Goal: Information Seeking & Learning: Find specific fact

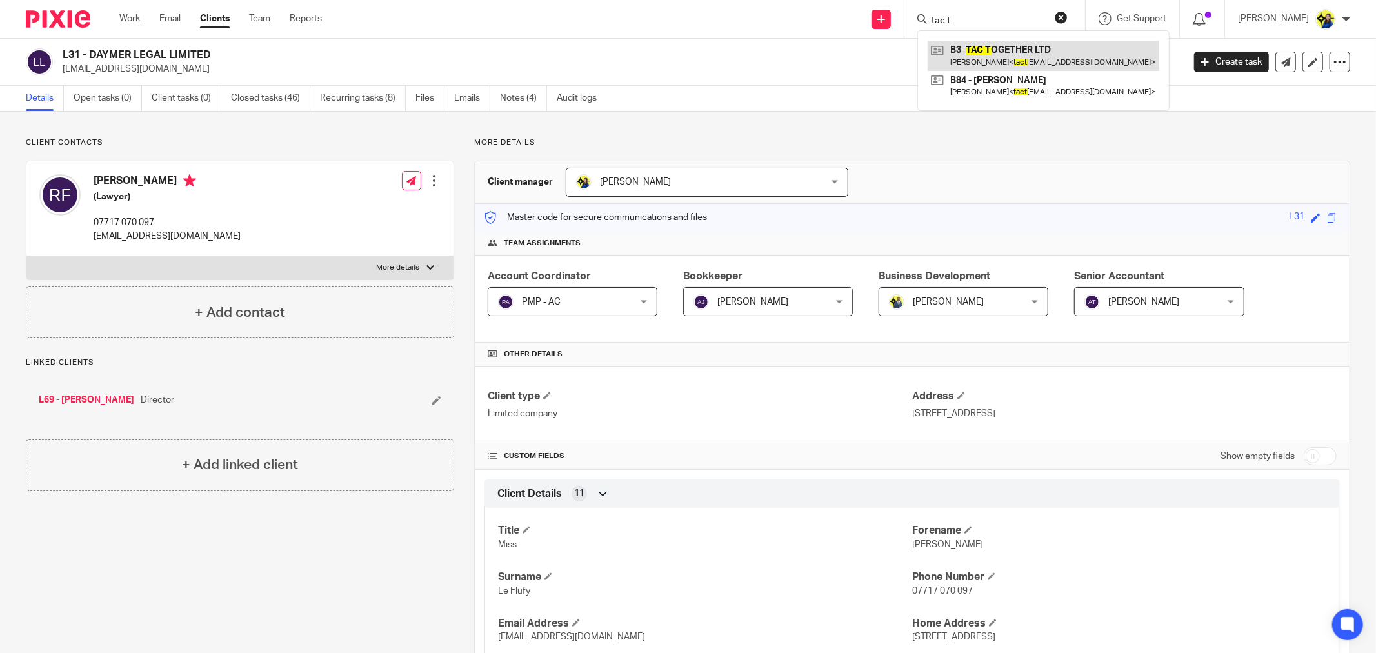
type input "tac t"
click at [1051, 61] on link at bounding box center [1044, 56] width 232 height 30
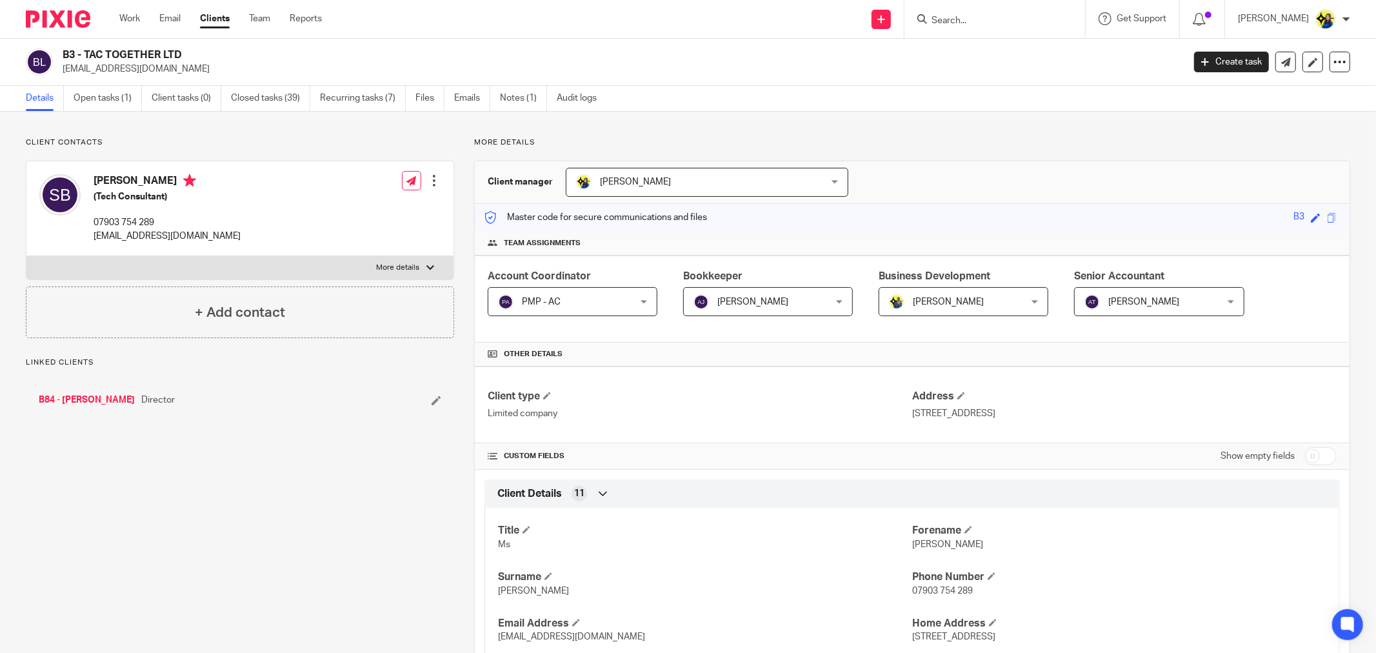
drag, startPoint x: 184, startPoint y: 72, endPoint x: 58, endPoint y: 73, distance: 125.8
click at [58, 73] on div "B3 - TAC TOGETHER LTD tactogetherltd@gmail.com" at bounding box center [600, 61] width 1149 height 27
copy p "[EMAIL_ADDRESS][DOMAIN_NAME]"
drag, startPoint x: 385, startPoint y: 594, endPoint x: 652, endPoint y: 627, distance: 269.9
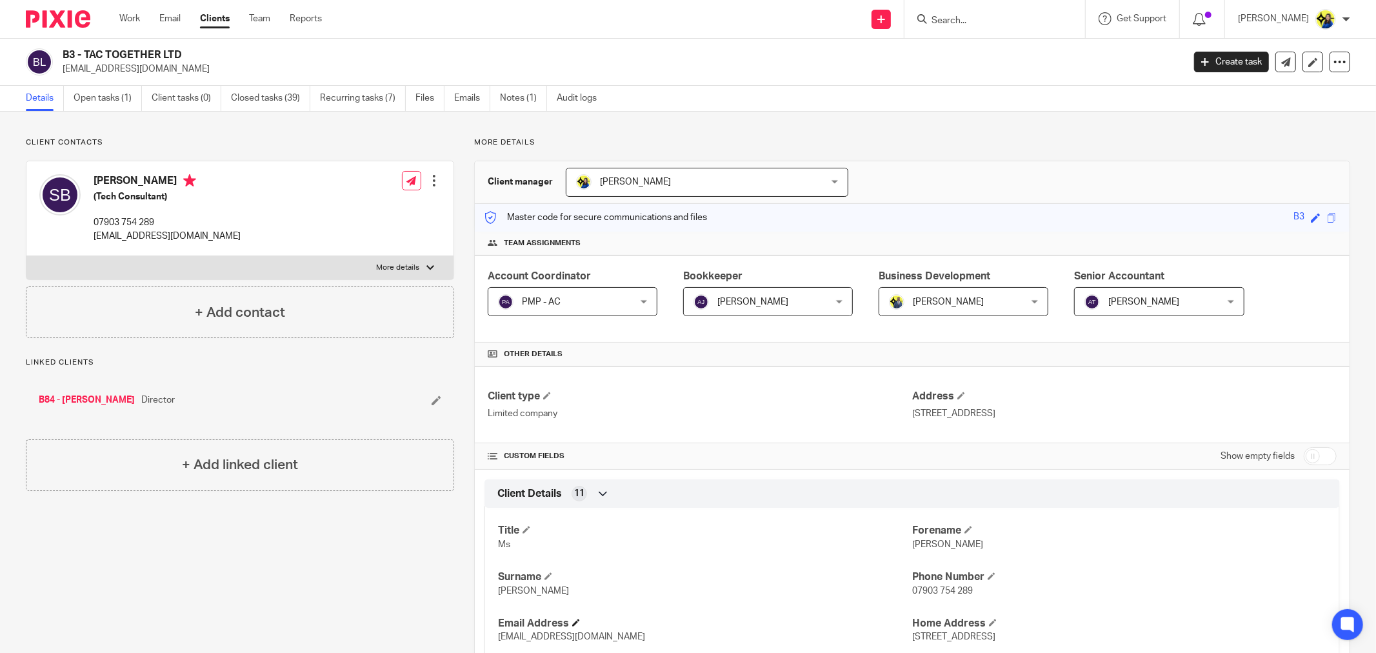
click at [667, 630] on h4 "Email Address" at bounding box center [705, 624] width 414 height 14
click at [989, 21] on input "Search" at bounding box center [989, 21] width 116 height 12
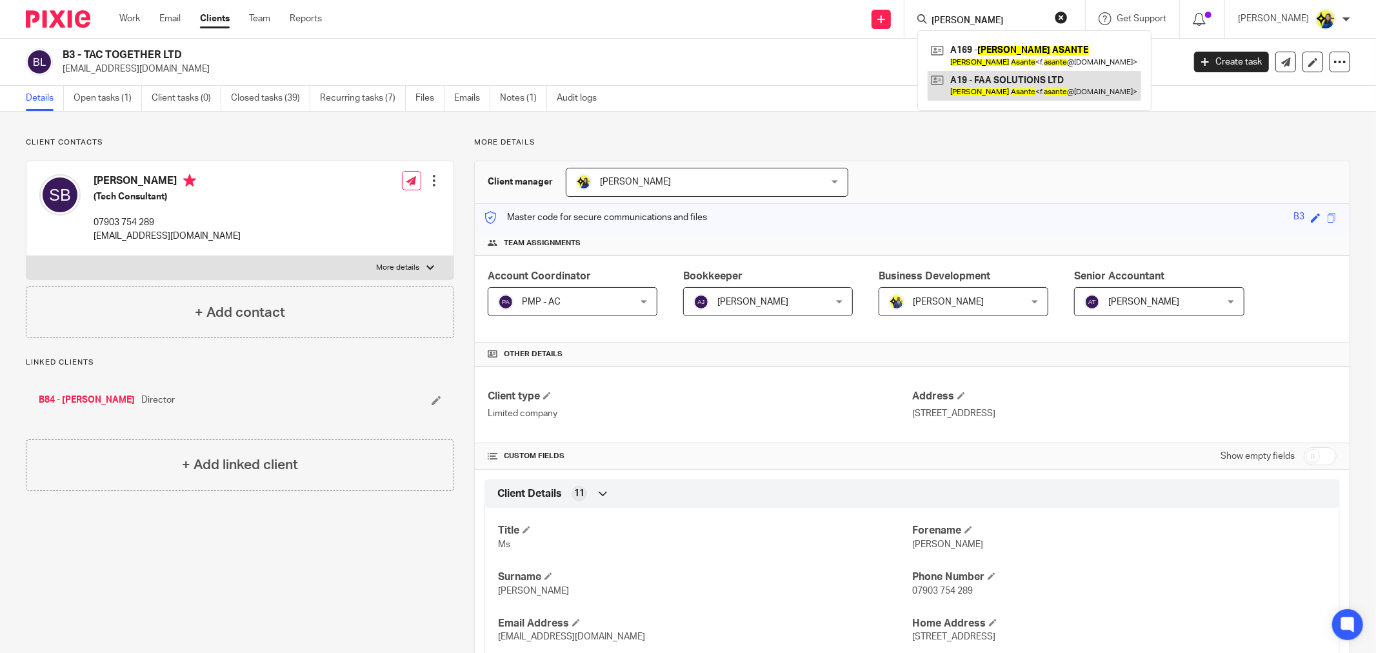
type input "felix asante"
click at [1030, 76] on link at bounding box center [1035, 86] width 214 height 30
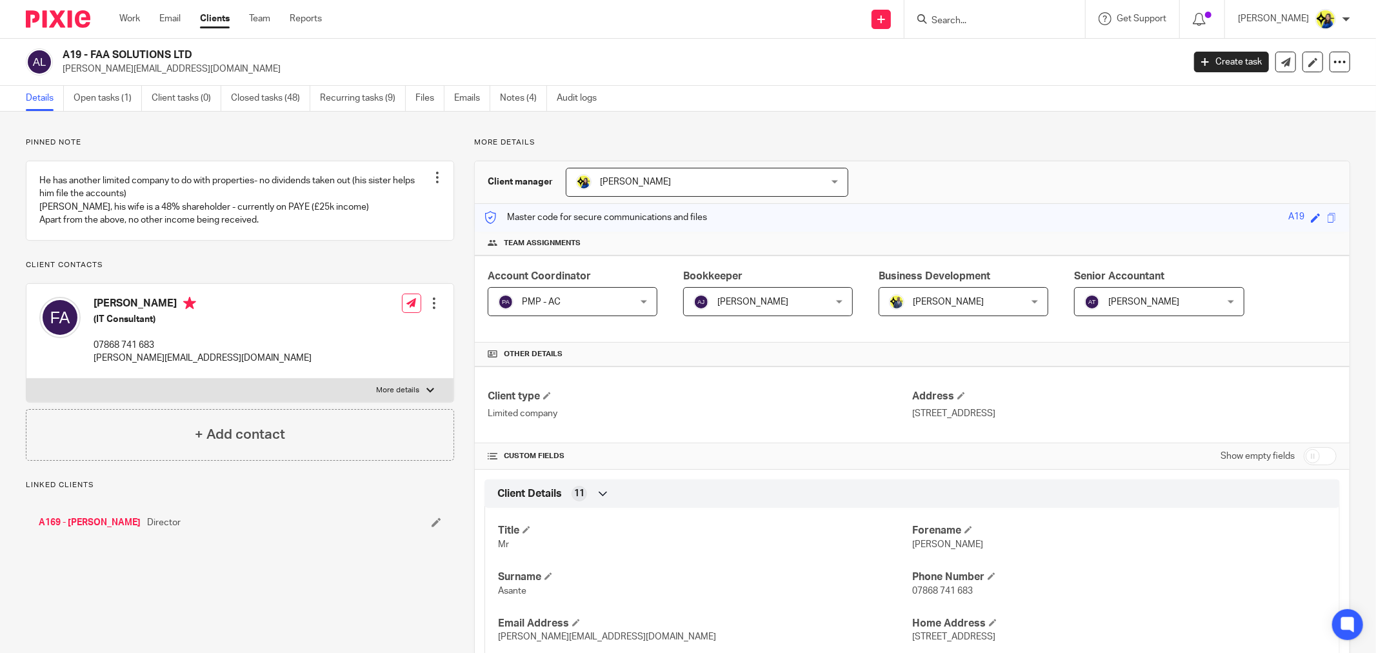
click at [1020, 20] on input "Search" at bounding box center [989, 21] width 116 height 12
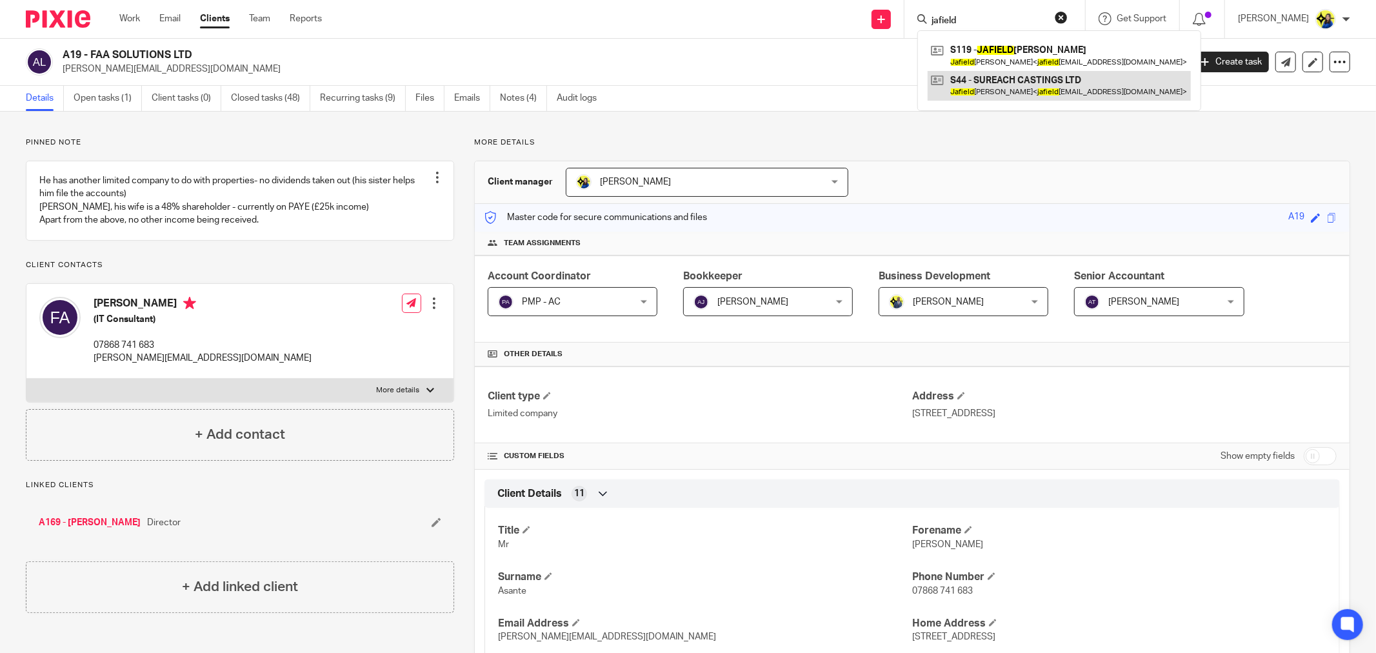
type input "jafield"
click at [1037, 92] on link at bounding box center [1059, 86] width 263 height 30
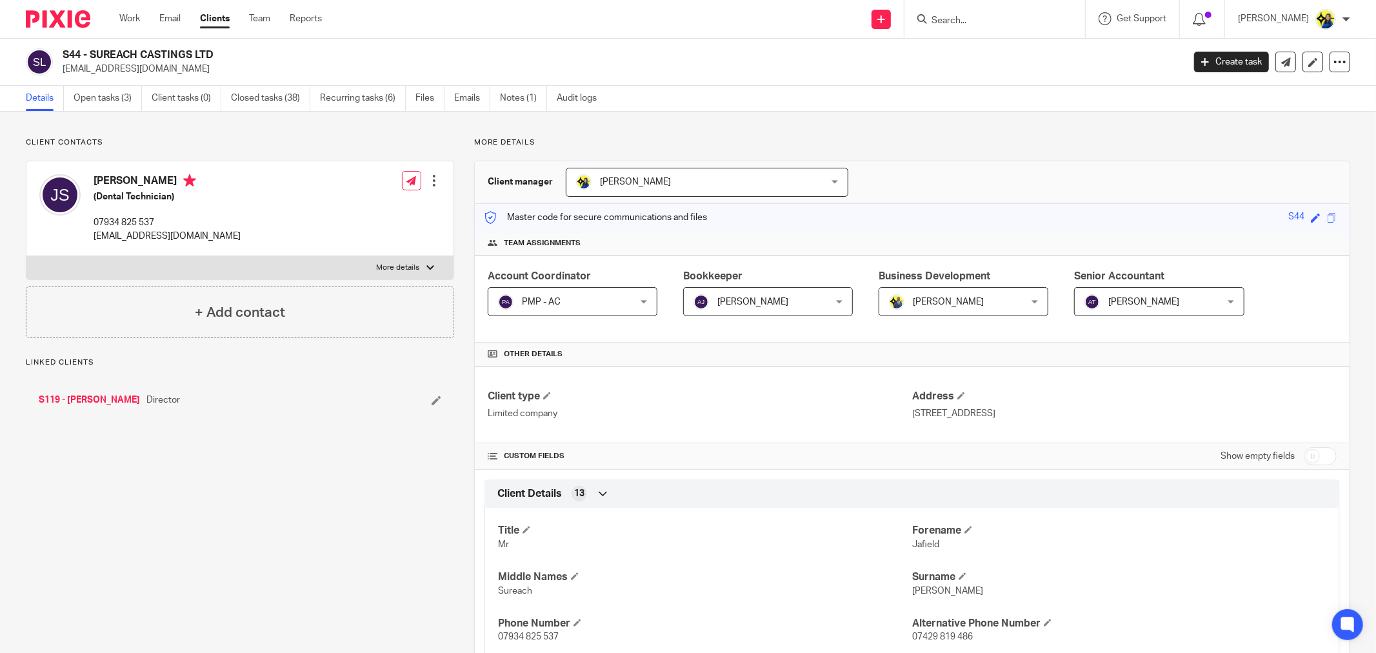
click at [385, 137] on p "Client contacts" at bounding box center [240, 142] width 428 height 10
click at [456, 99] on link "Emails" at bounding box center [472, 98] width 36 height 25
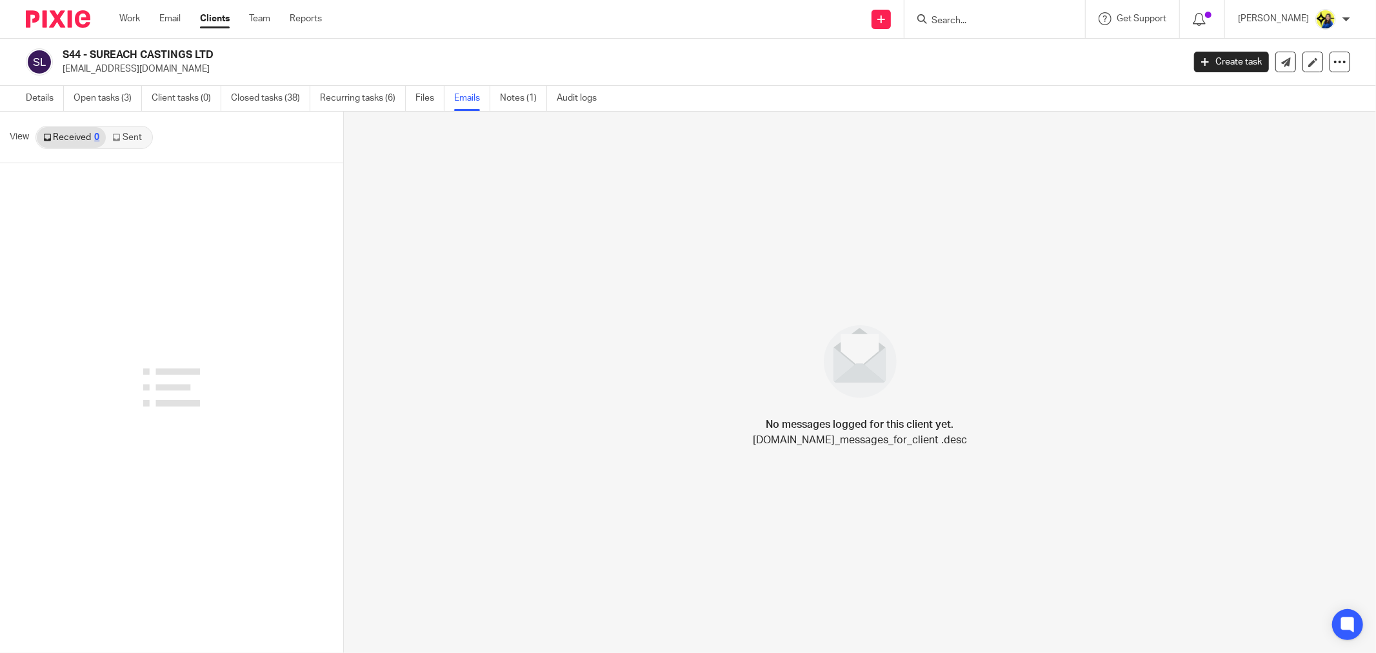
click at [137, 139] on link "Sent" at bounding box center [128, 137] width 45 height 21
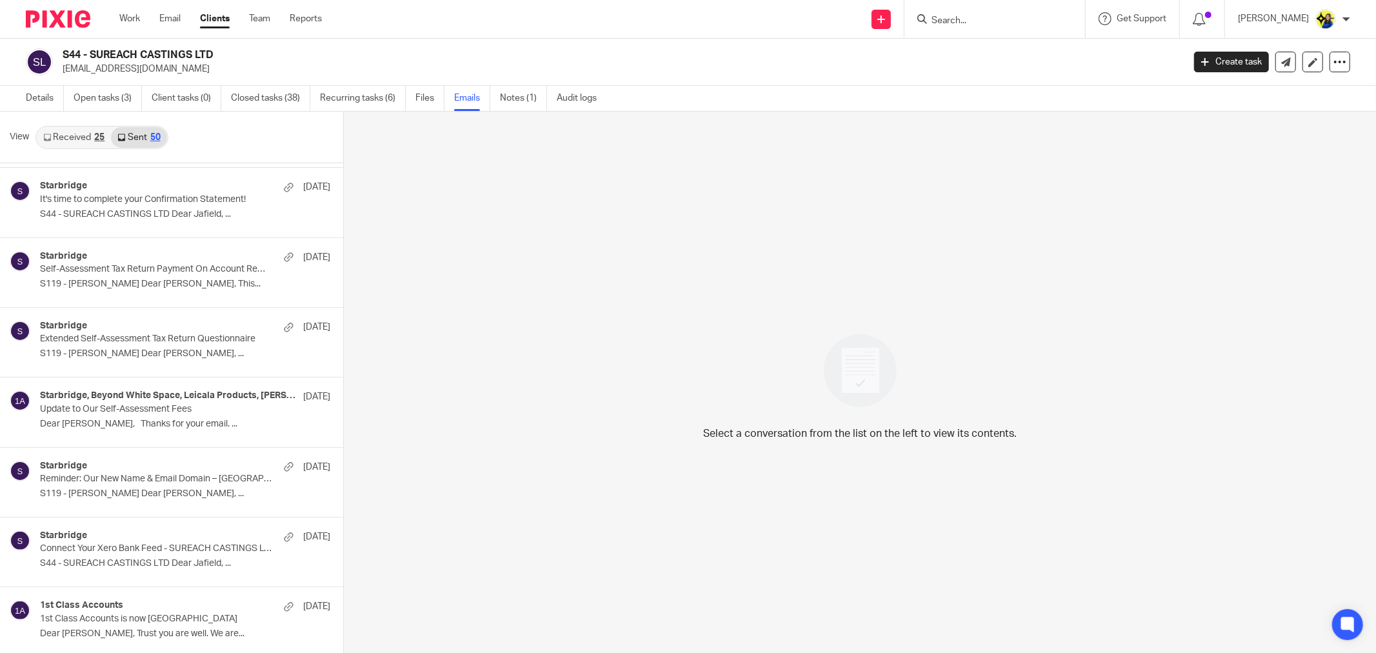
scroll to position [630, 0]
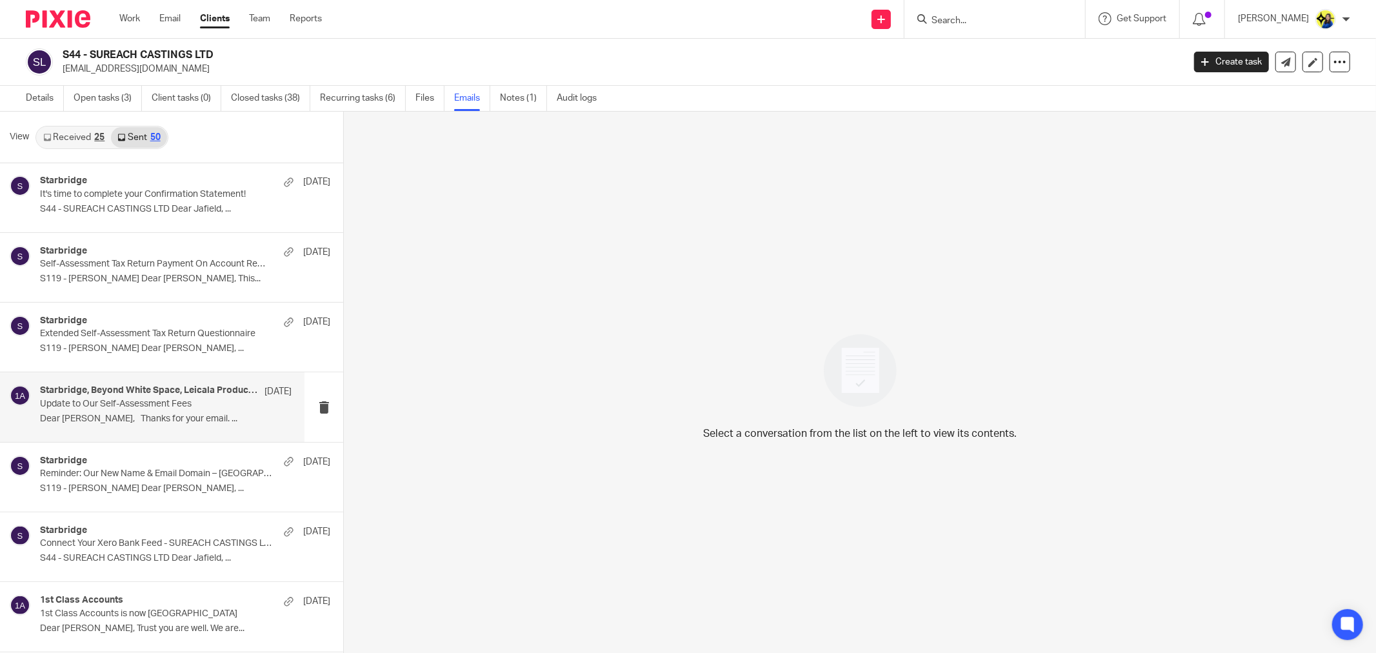
click at [140, 416] on p "Dear Vimbai, Thanks for your email. ..." at bounding box center [166, 419] width 252 height 11
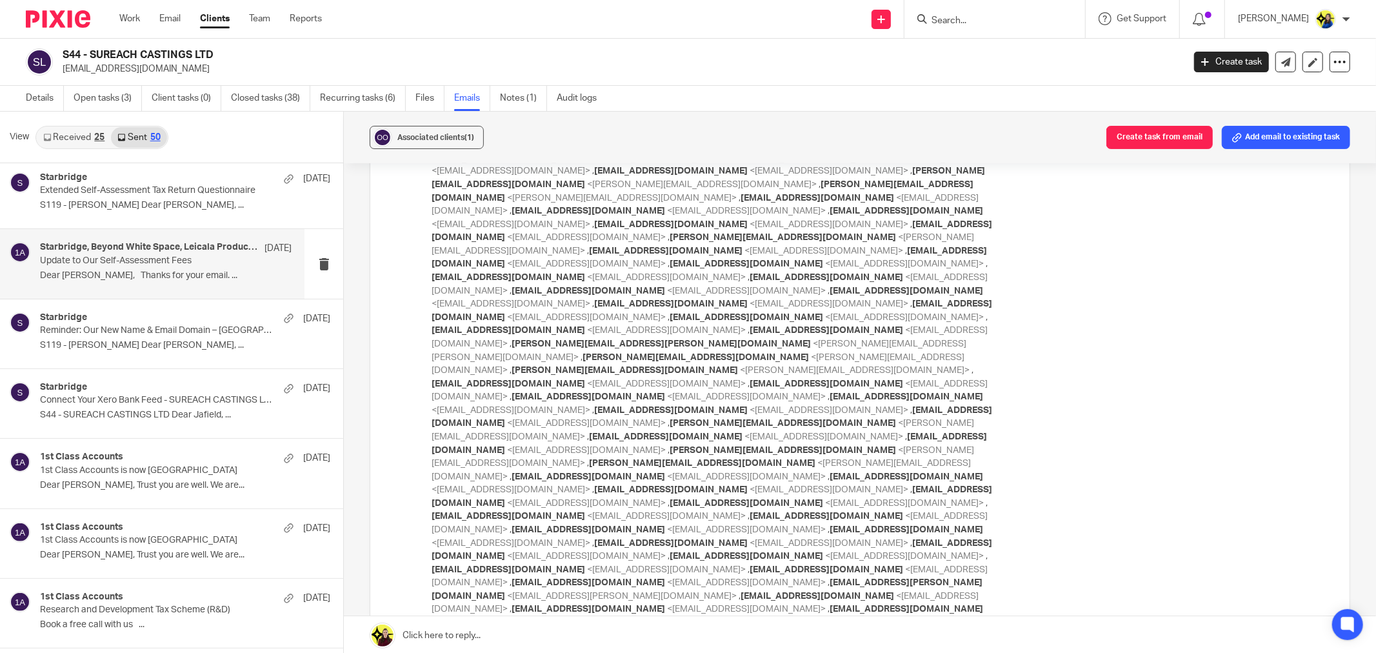
scroll to position [2008, 0]
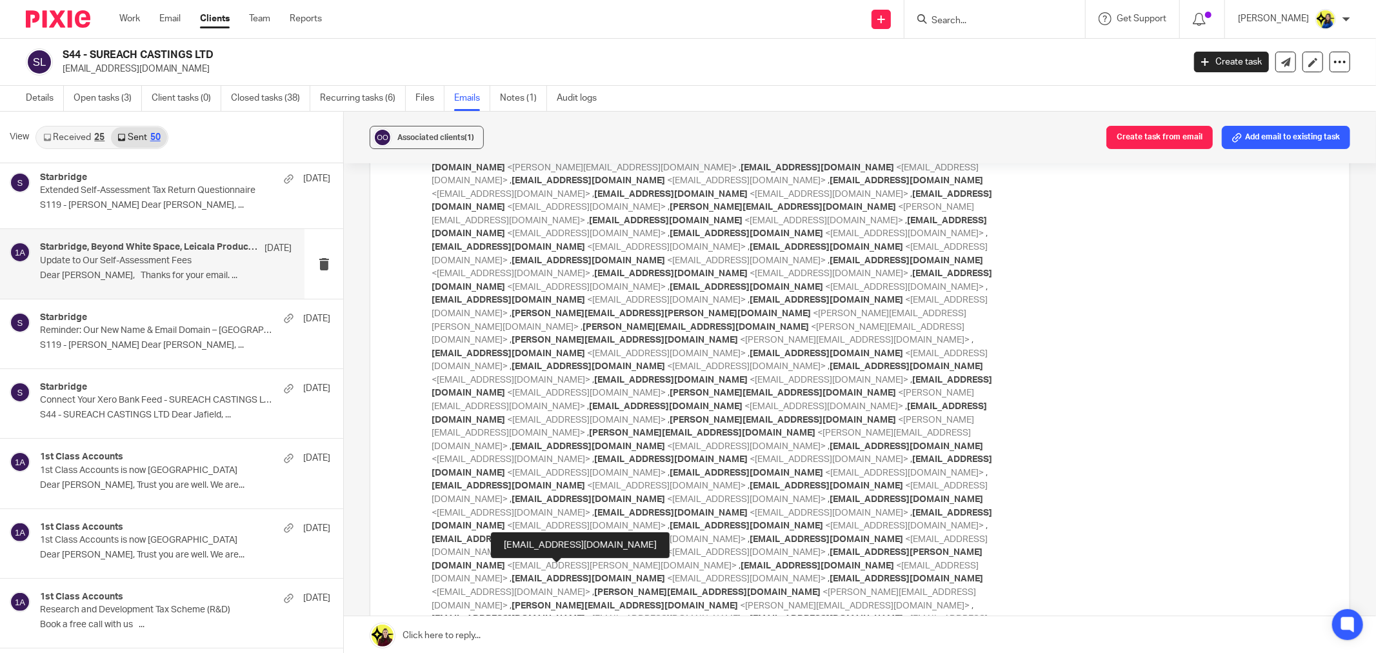
scroll to position [2151, 0]
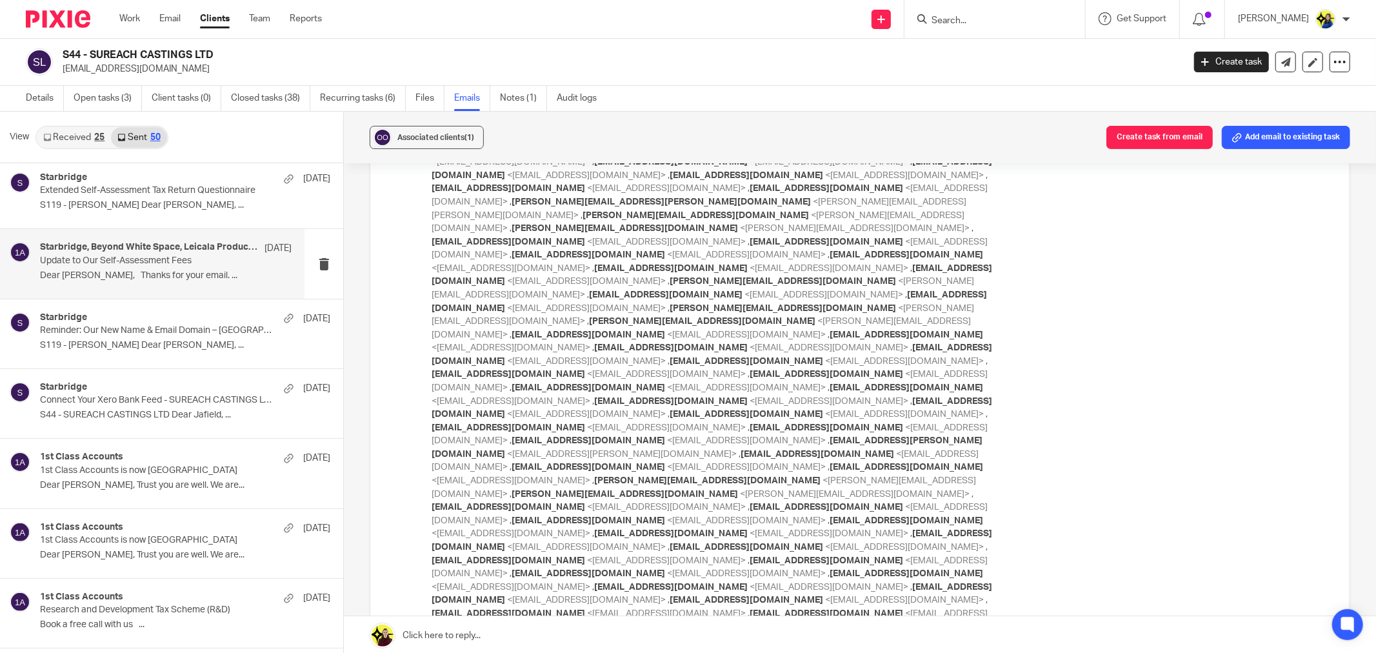
checkbox input "true"
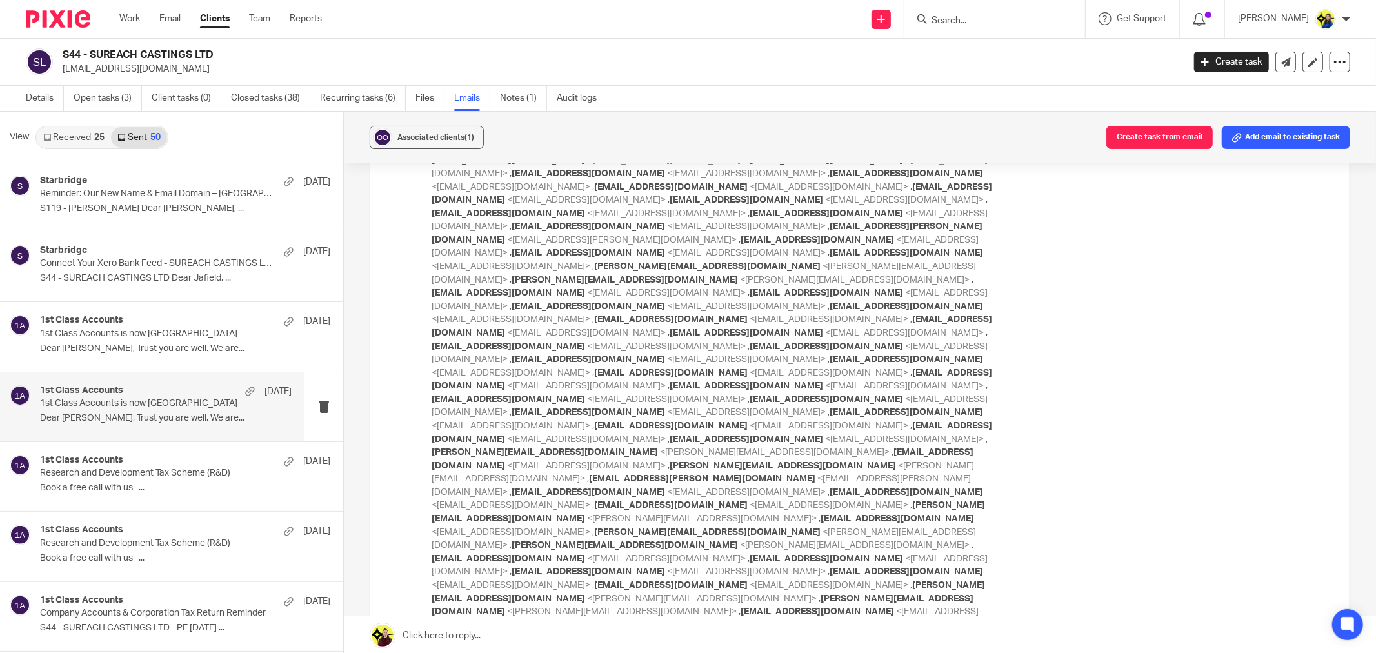
scroll to position [917, 0]
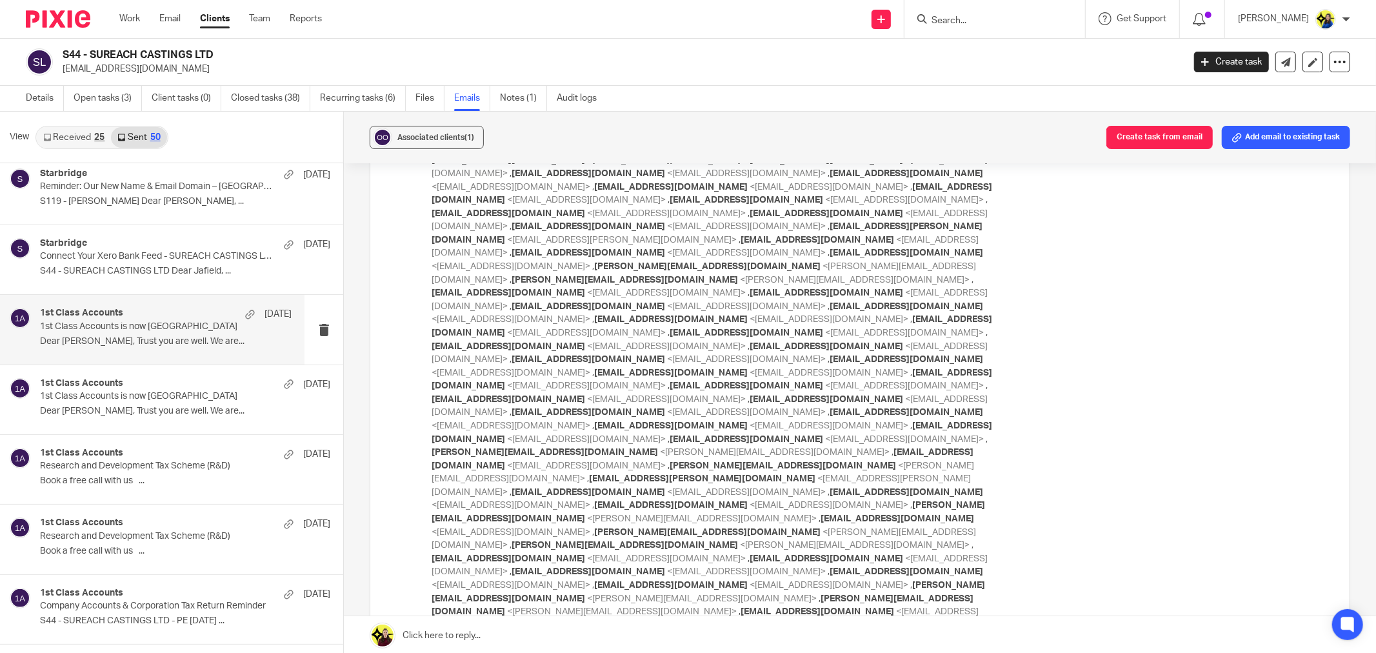
click at [145, 321] on div "1st Class Accounts 23 May" at bounding box center [166, 314] width 252 height 13
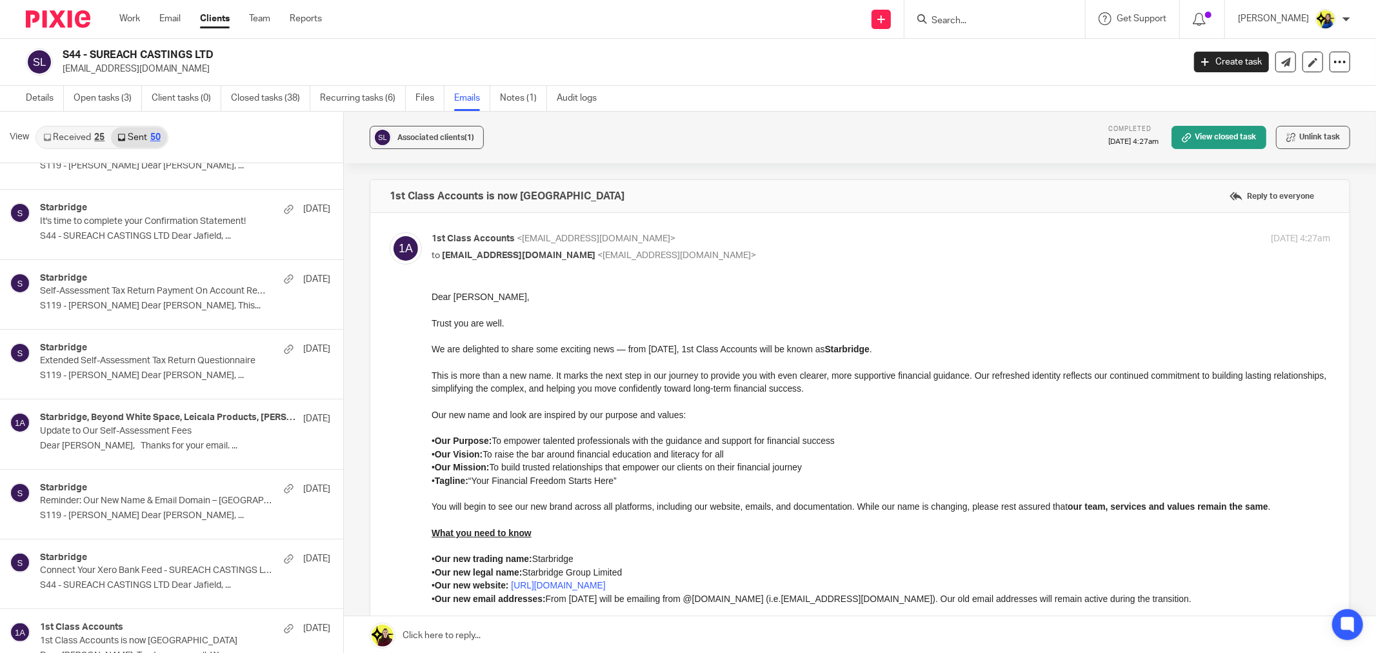
scroll to position [2422, 0]
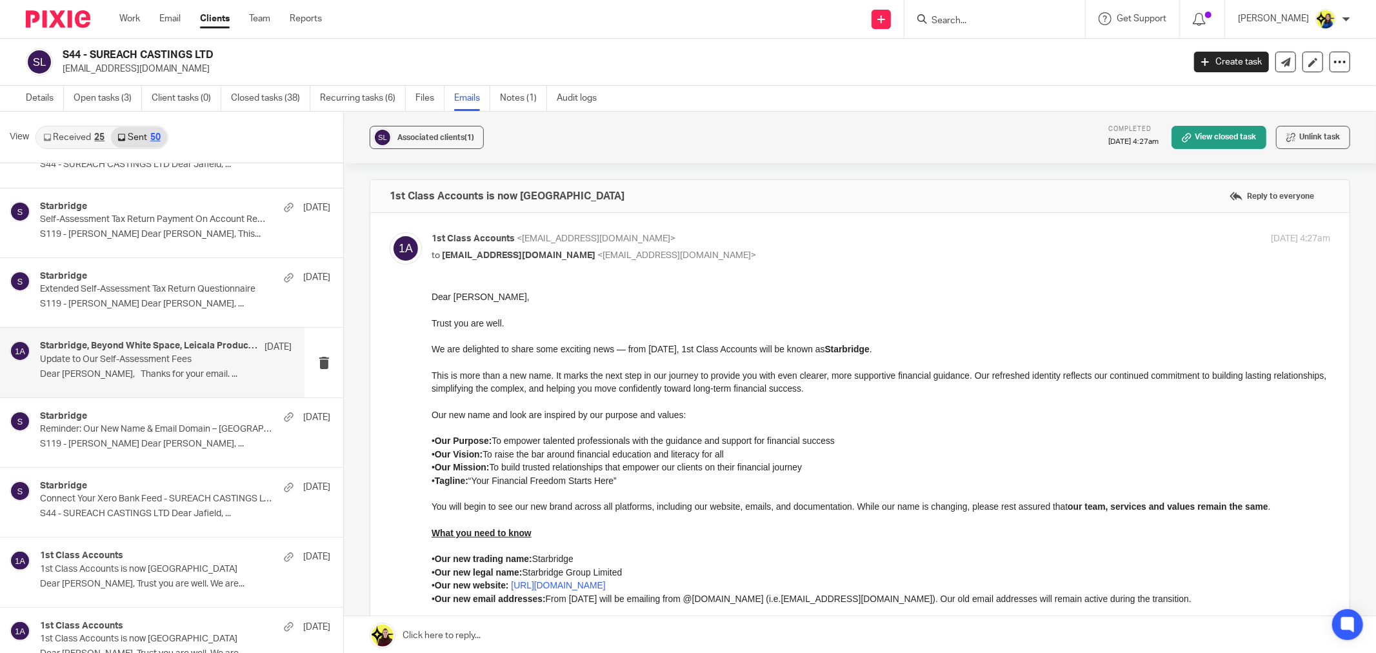
click at [134, 390] on div "Starbridge, Beyond White Space, Leicala Products, Miguel salazar, Ashley Sylves…" at bounding box center [152, 362] width 305 height 69
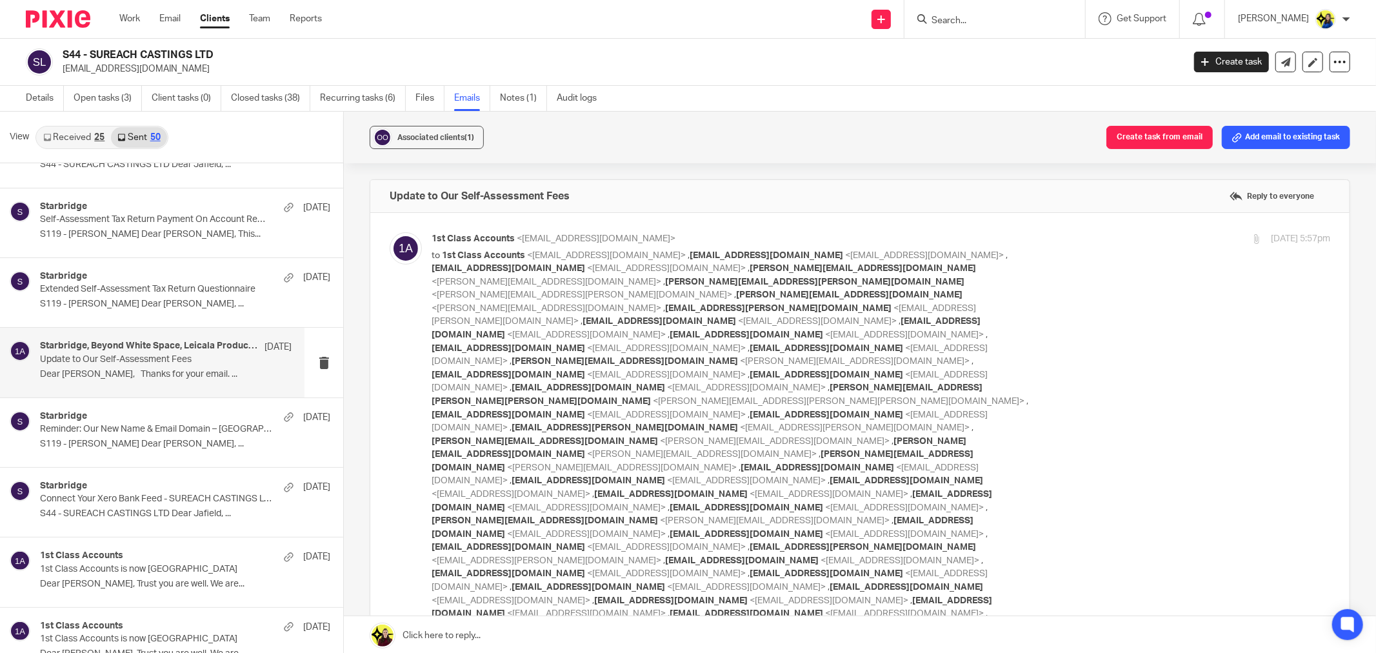
scroll to position [0, 0]
click at [134, 427] on p "Reminder: Our New Name & Email Domain – Starbridge" at bounding box center [140, 429] width 201 height 11
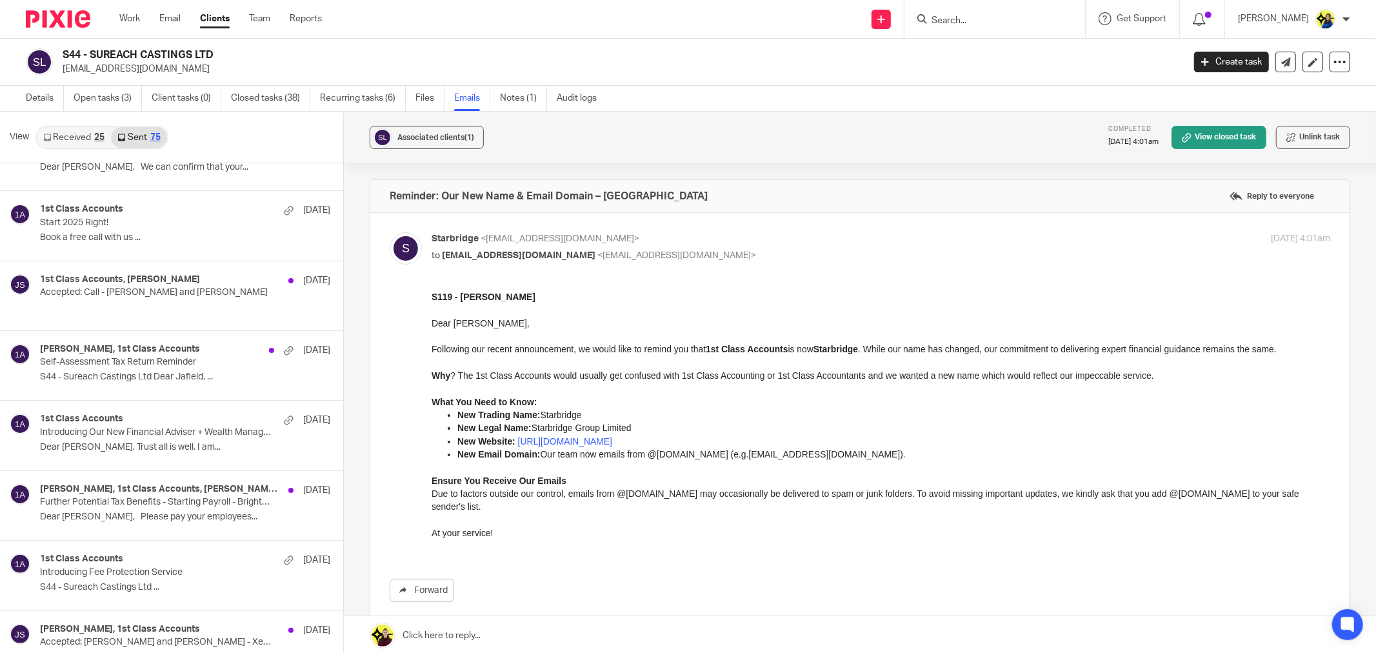
scroll to position [3766, 0]
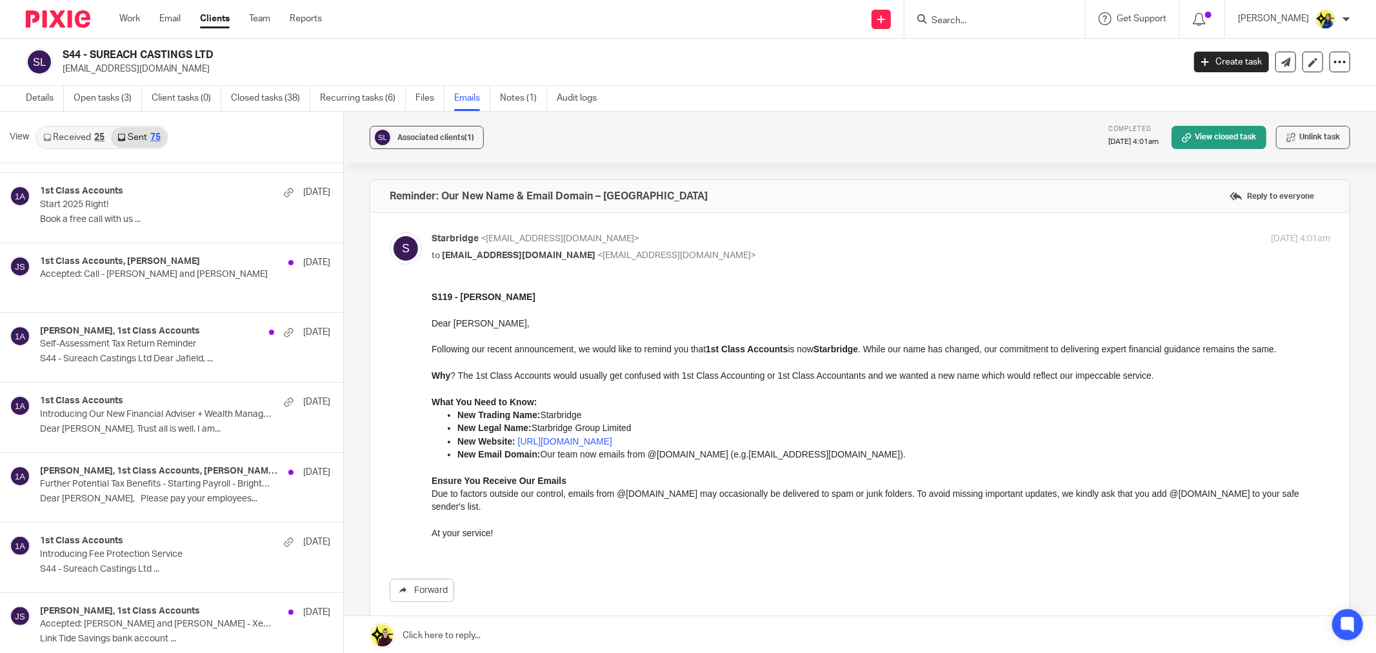
click at [139, 419] on p "Introducing Our New Financial Adviser + Wealth Management Solution" at bounding box center [156, 414] width 232 height 11
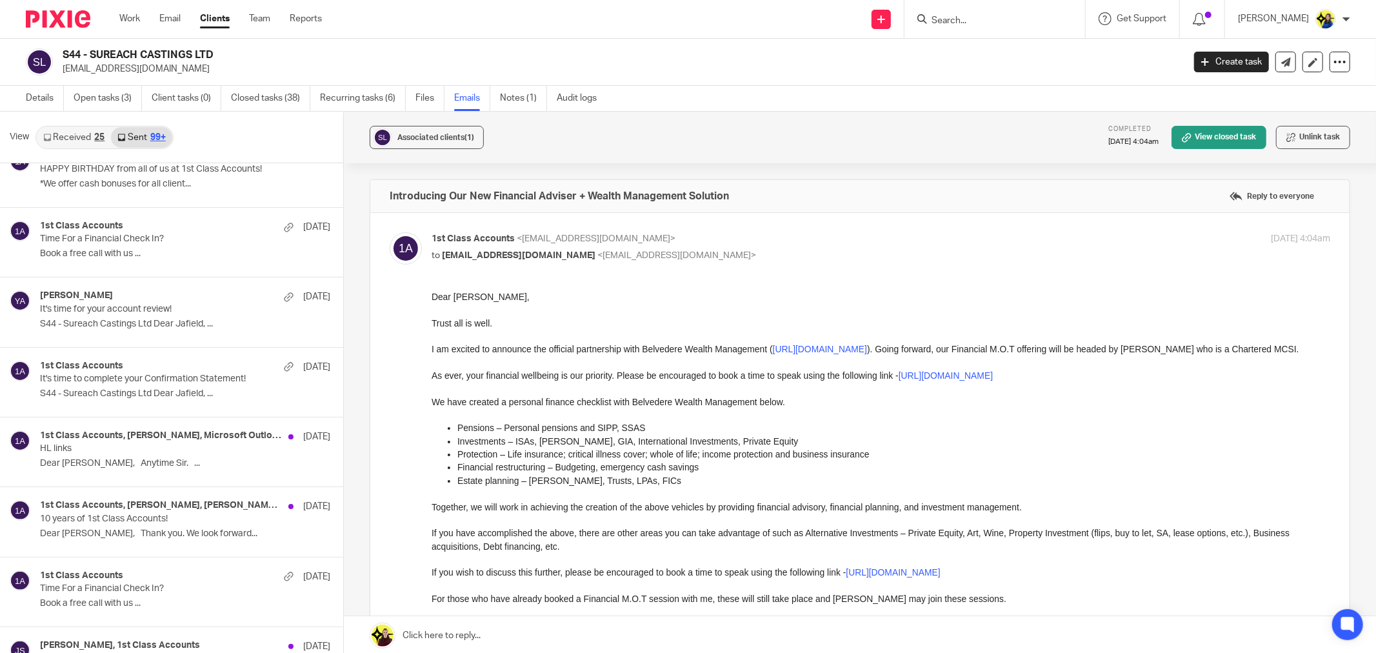
scroll to position [5057, 0]
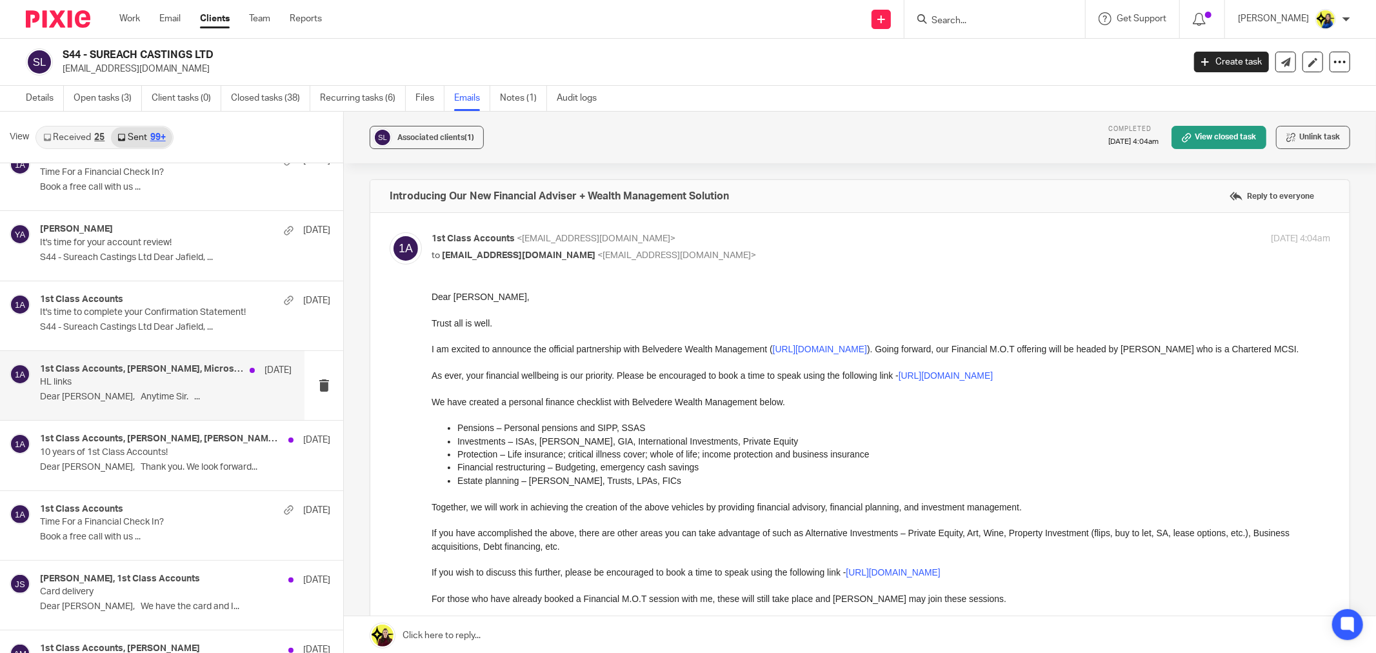
click at [146, 382] on p "HL links" at bounding box center [140, 382] width 201 height 11
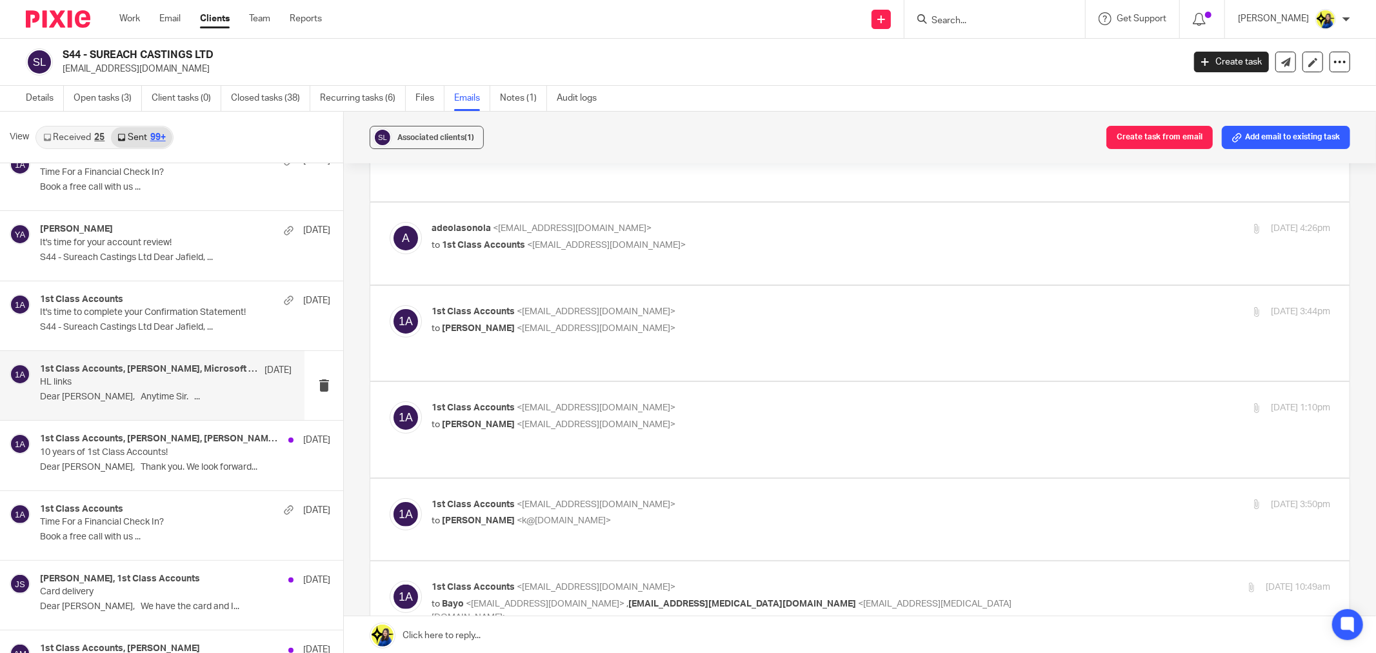
scroll to position [0, 0]
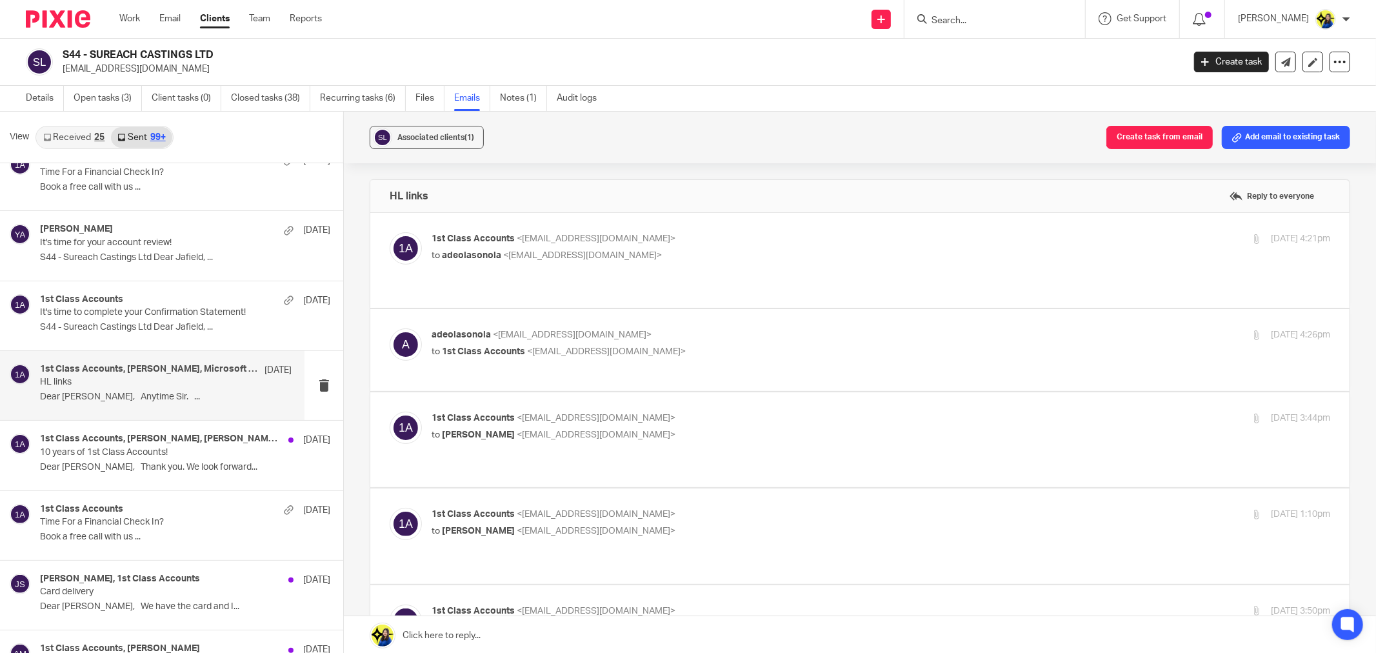
click at [557, 258] on span "<adeolasonola@yahoo.co.uk>" at bounding box center [582, 255] width 159 height 9
checkbox input "true"
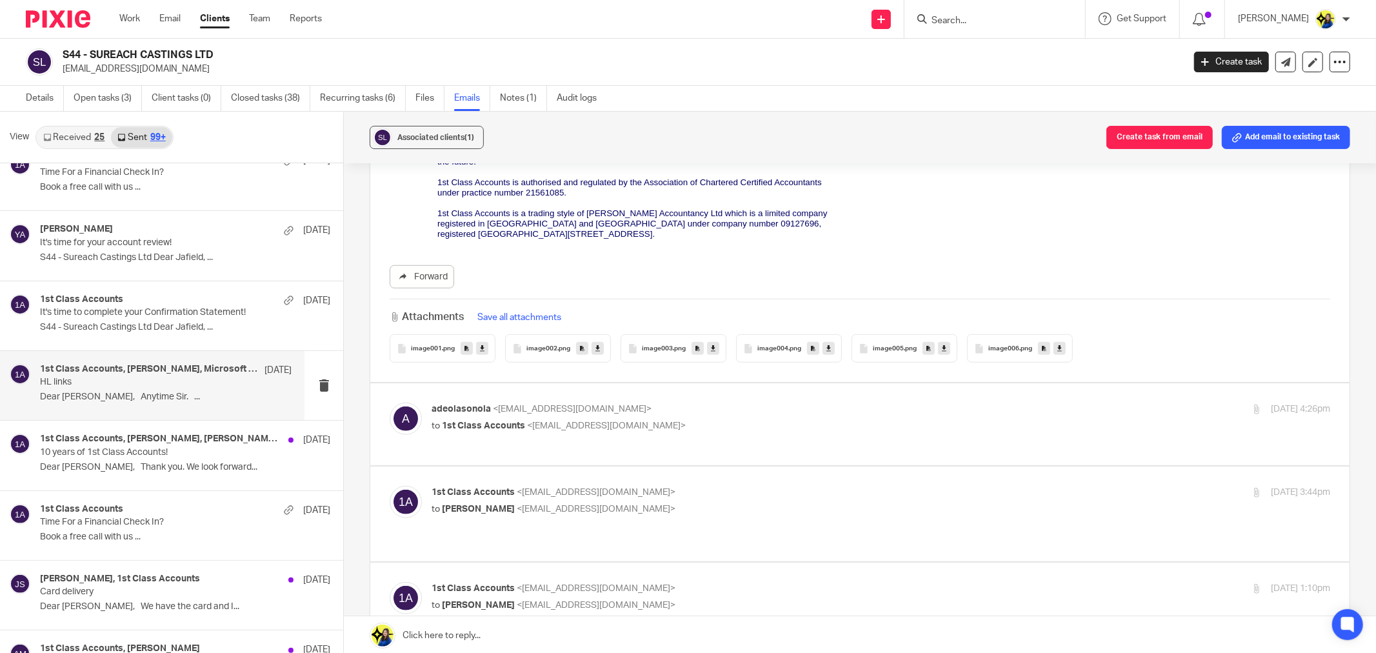
scroll to position [717, 0]
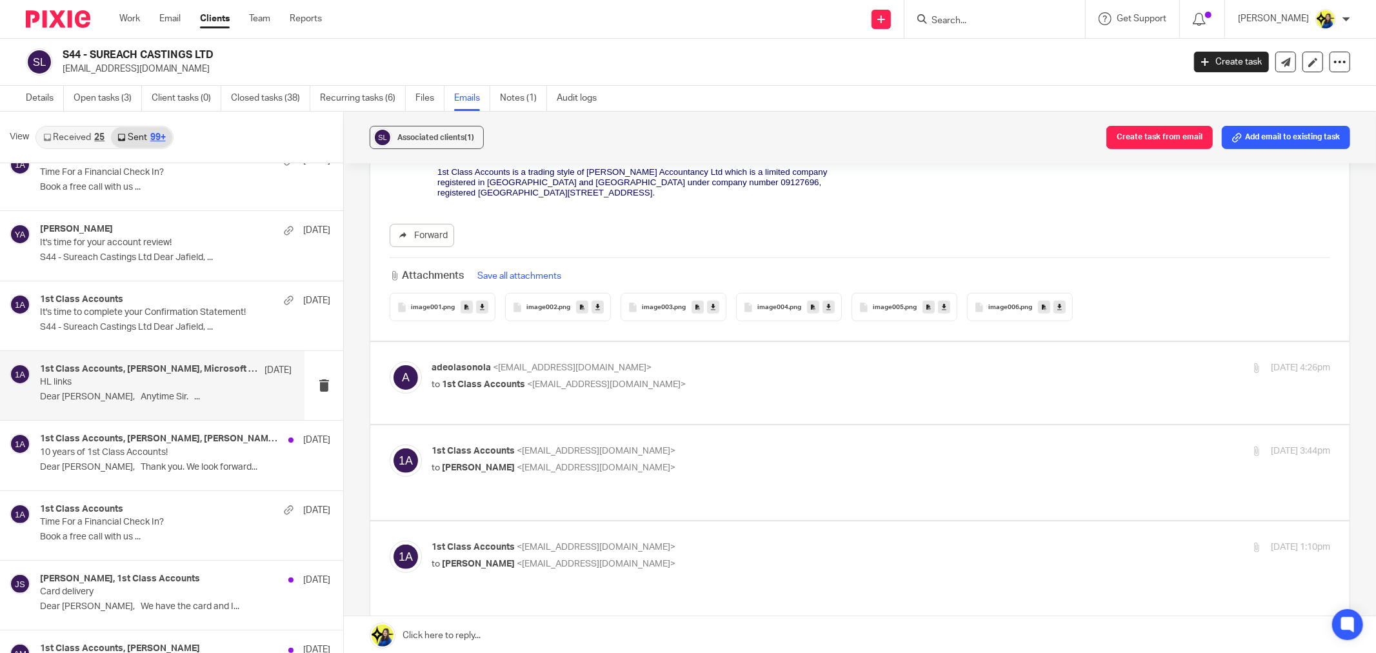
click at [575, 386] on span "<info@1stclassaccounts.co.uk>" at bounding box center [606, 384] width 159 height 9
checkbox input "true"
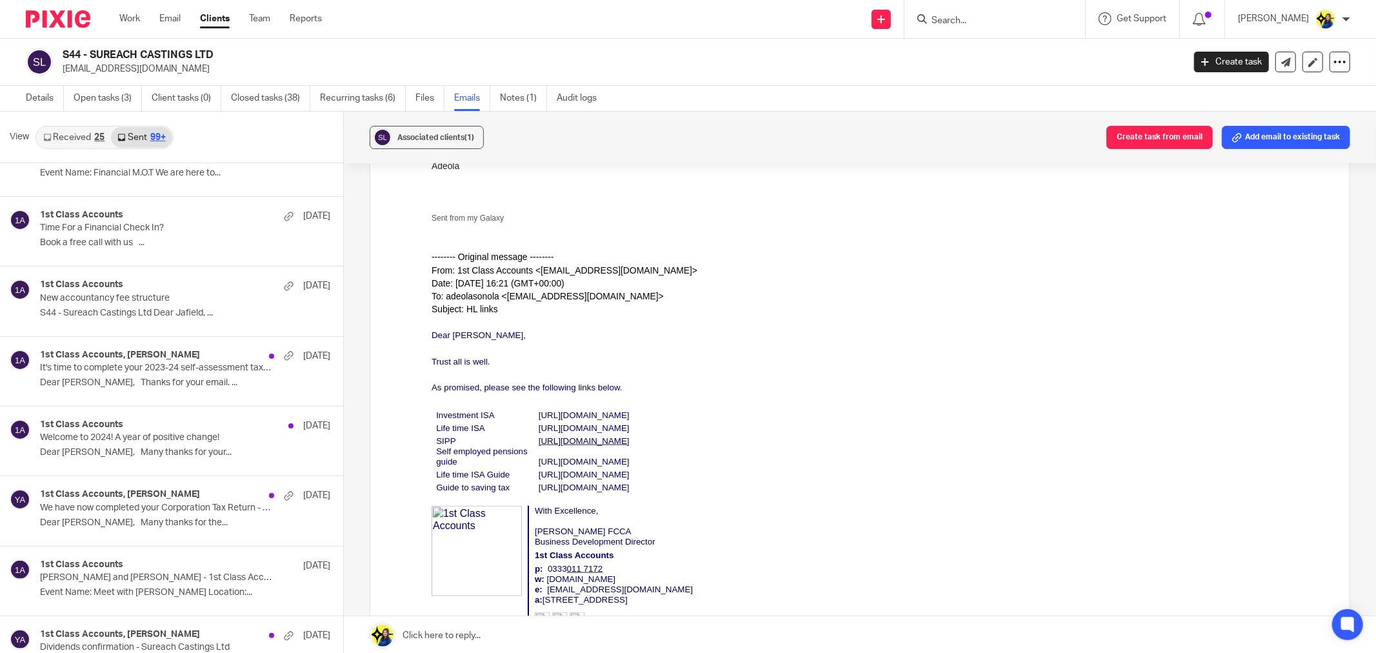
scroll to position [5774, 0]
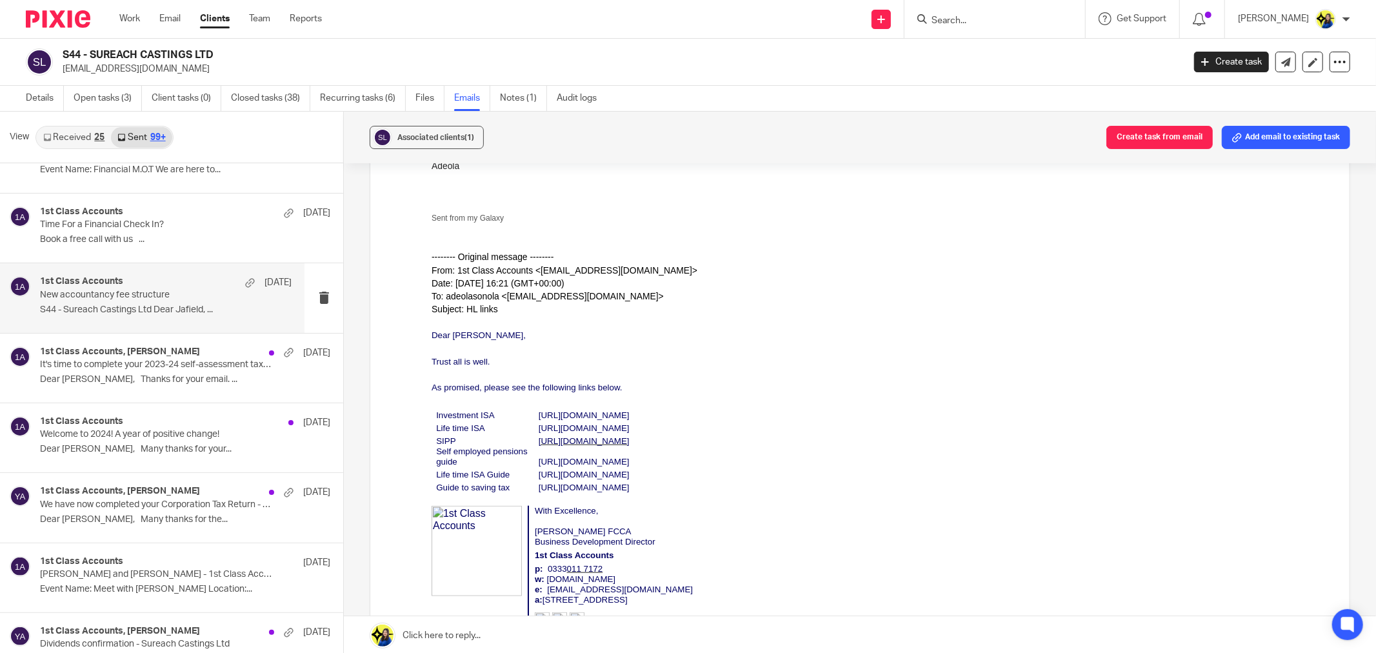
click at [165, 299] on p "New accountancy fee structure" at bounding box center [140, 295] width 201 height 11
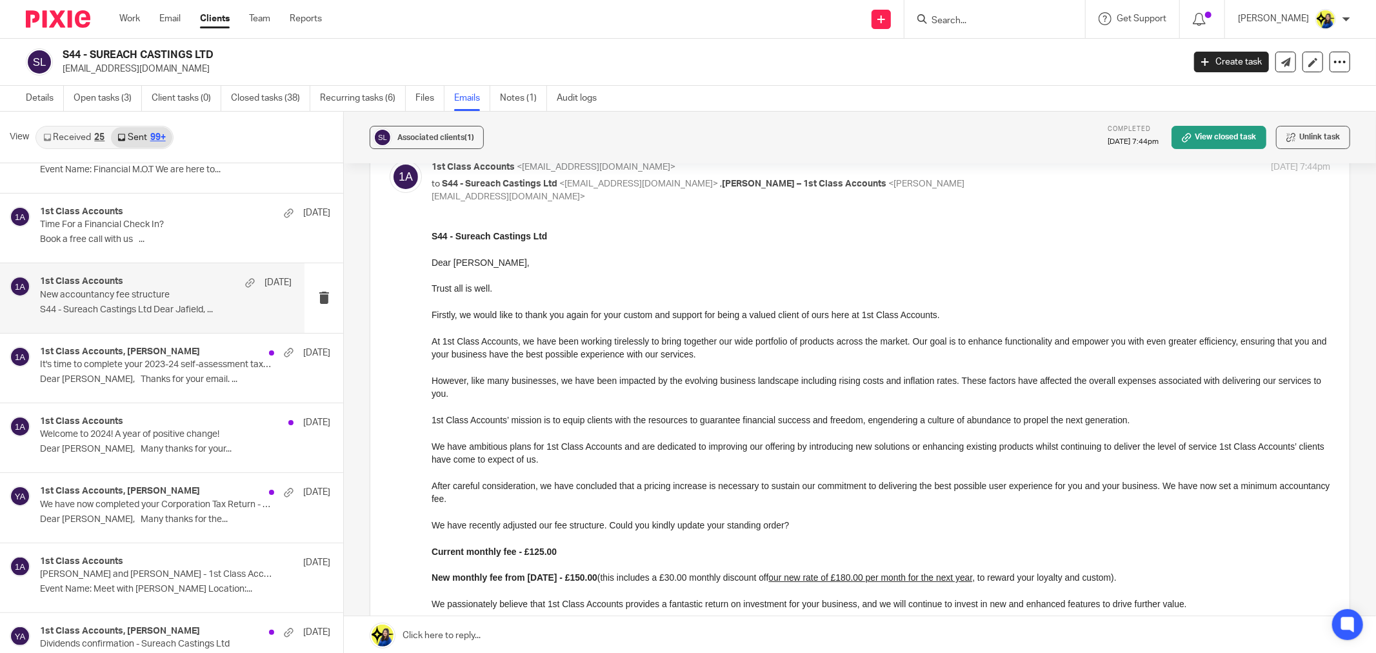
scroll to position [143, 0]
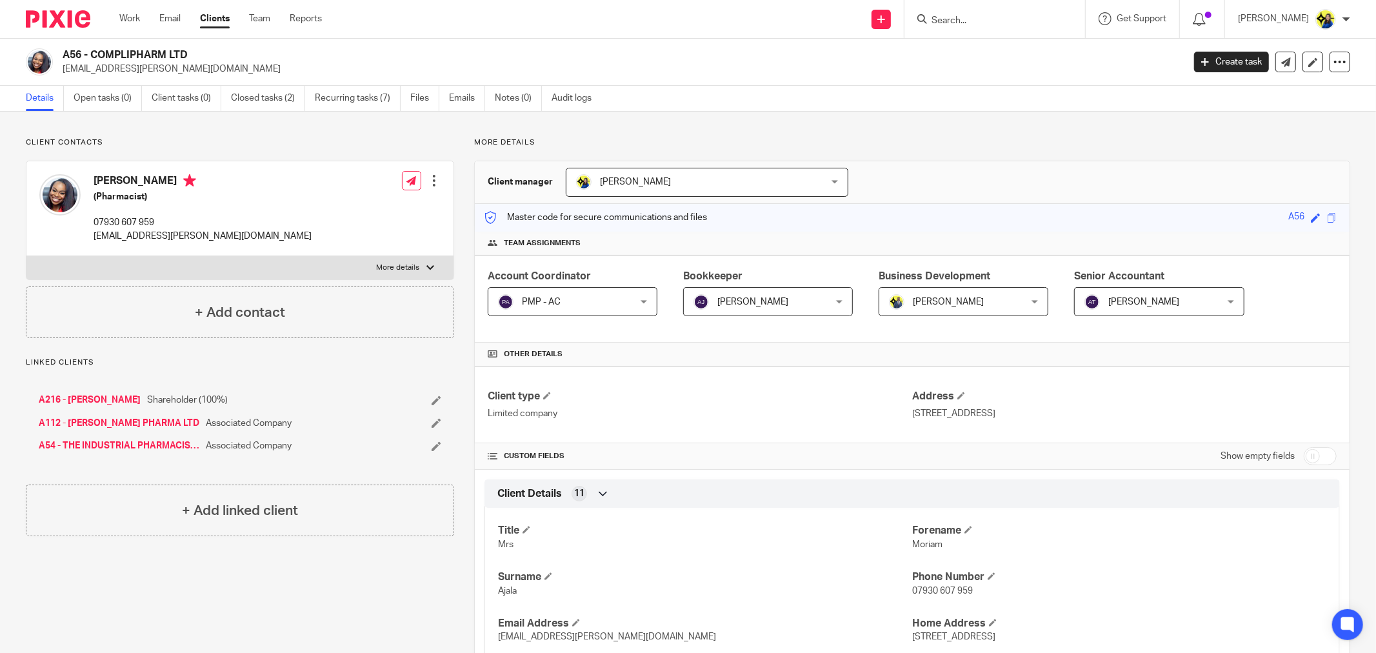
click at [1016, 15] on input "Search" at bounding box center [989, 21] width 116 height 12
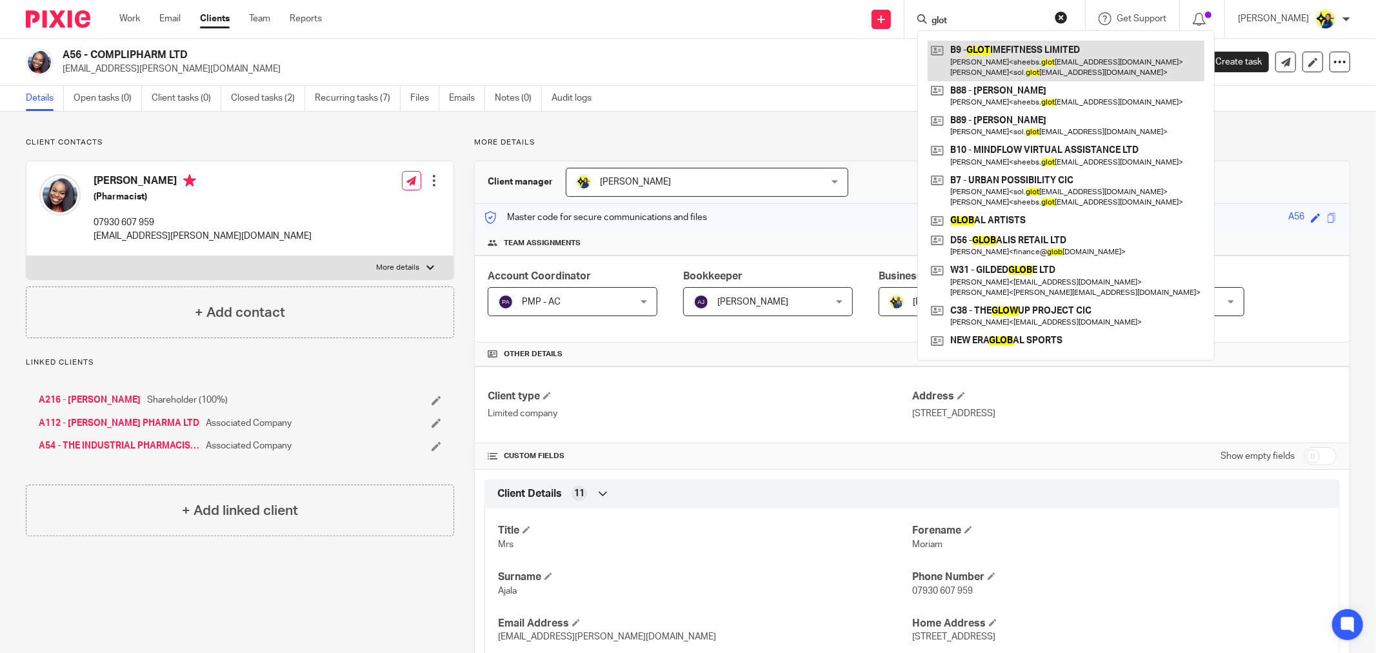
type input "glot"
